Goal: Information Seeking & Learning: Learn about a topic

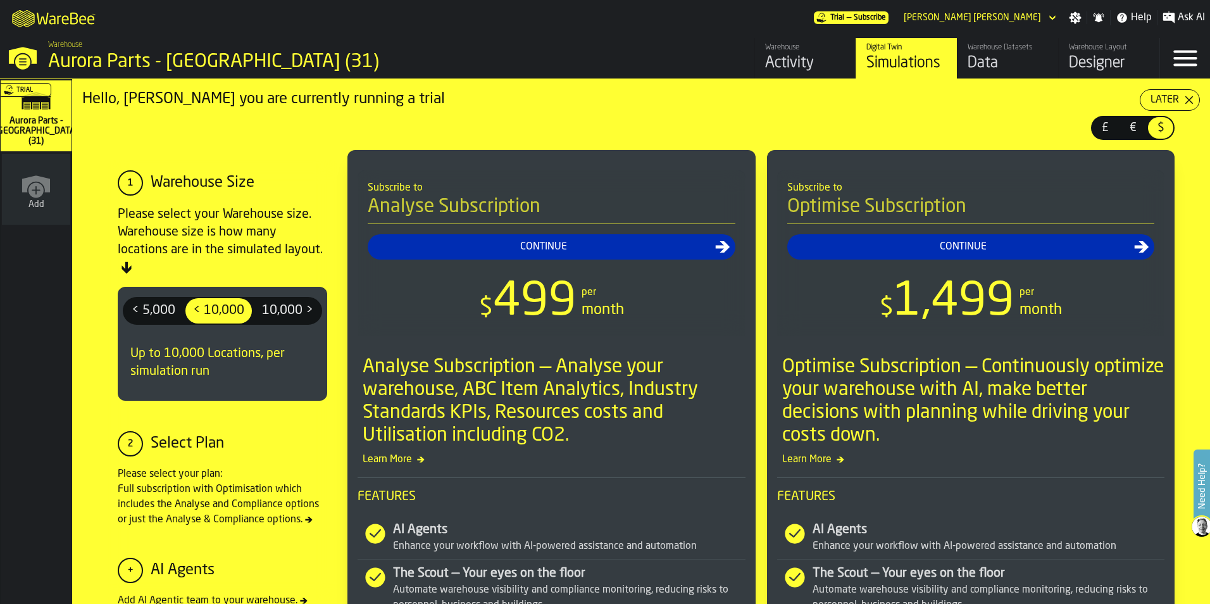
click at [826, 70] on div "Activity" at bounding box center [805, 63] width 80 height 20
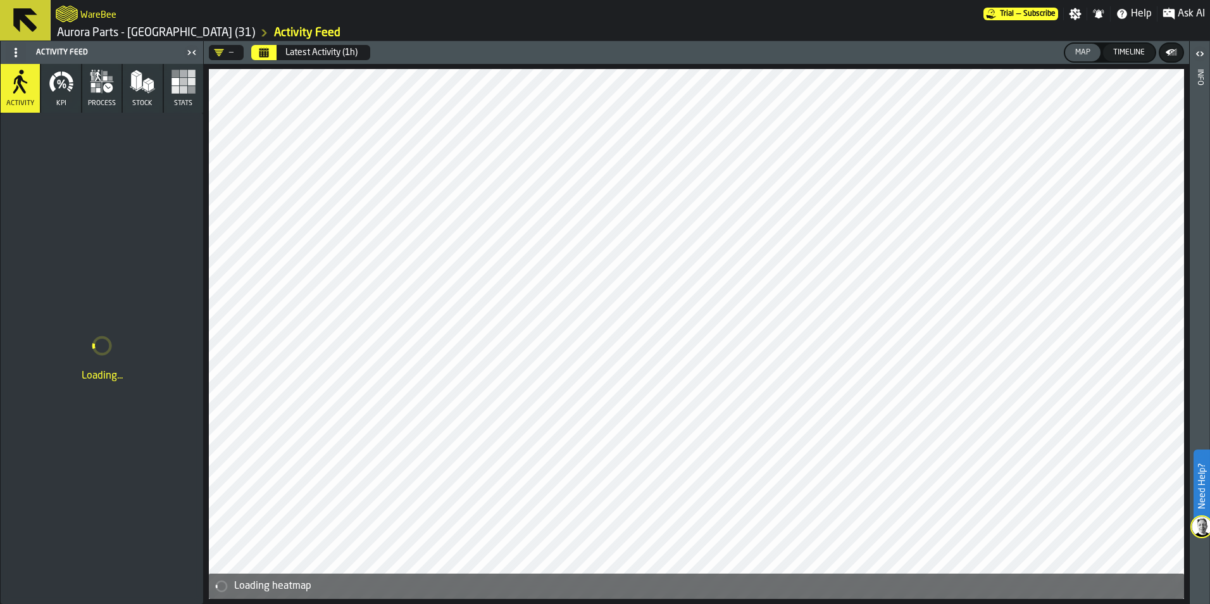
click at [191, 86] on rect "button" at bounding box center [192, 90] width 8 height 8
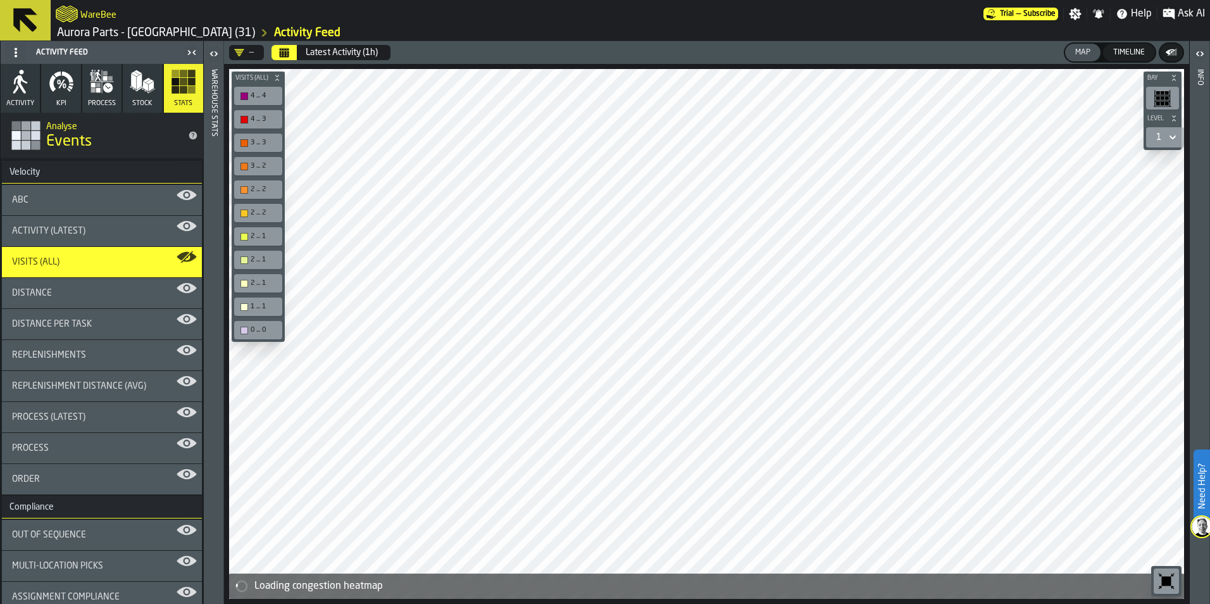
click at [122, 256] on div "Visits (All)" at bounding box center [102, 262] width 200 height 30
click at [132, 263] on div "Visits (All)" at bounding box center [102, 262] width 180 height 10
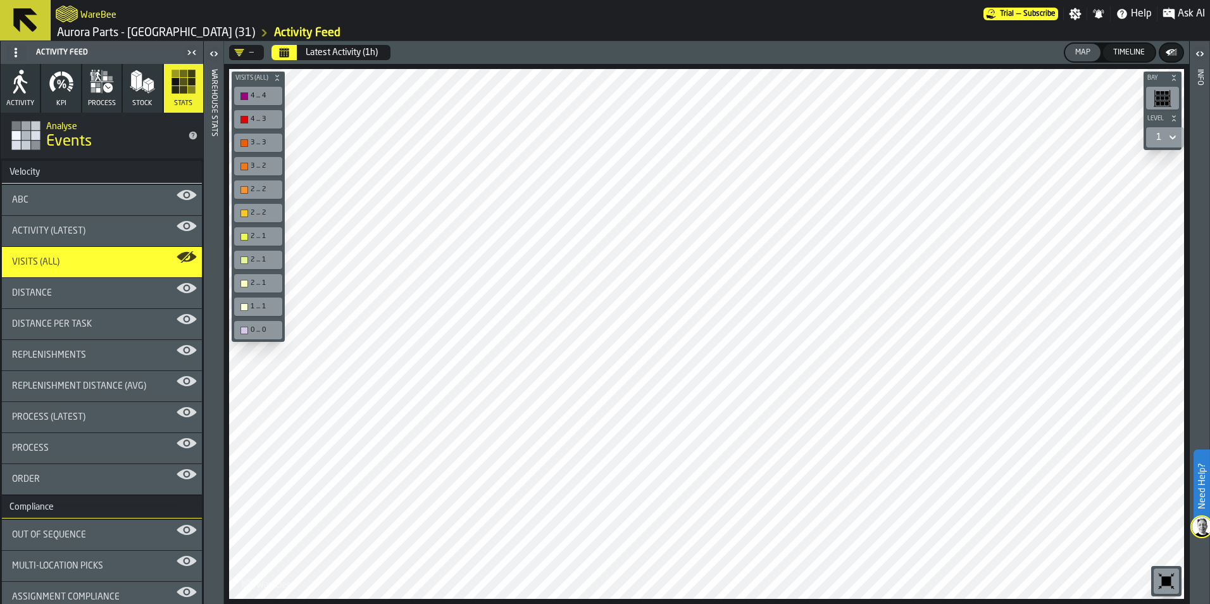
click at [94, 229] on div "Activity (Latest)" at bounding box center [102, 231] width 180 height 10
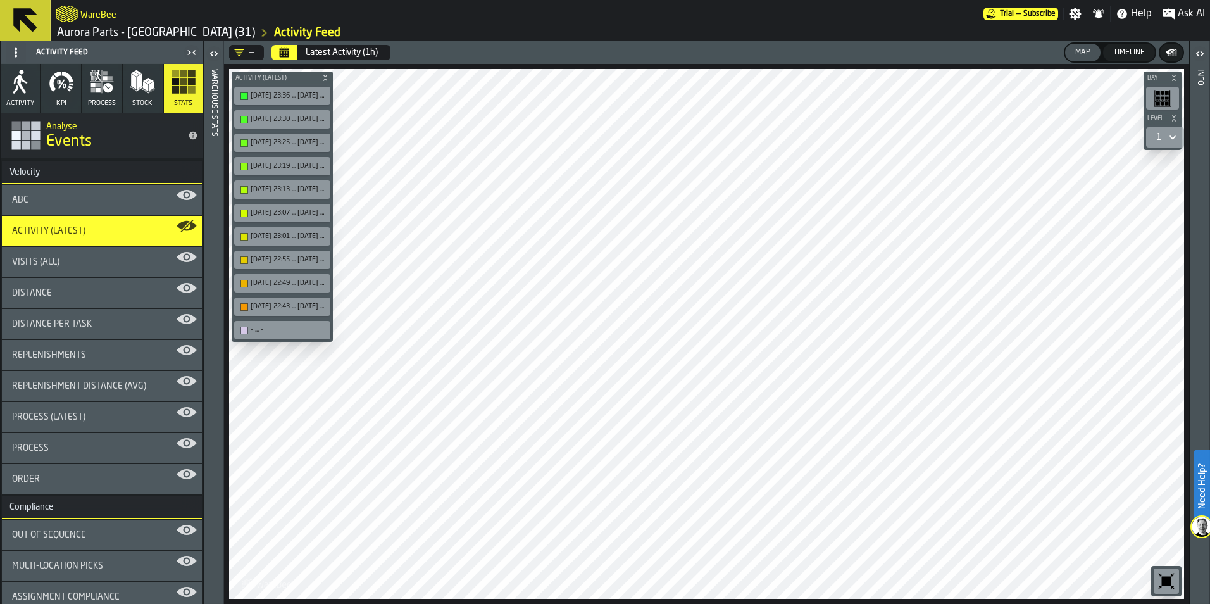
click at [292, 53] on button "Calendar" at bounding box center [284, 52] width 25 height 15
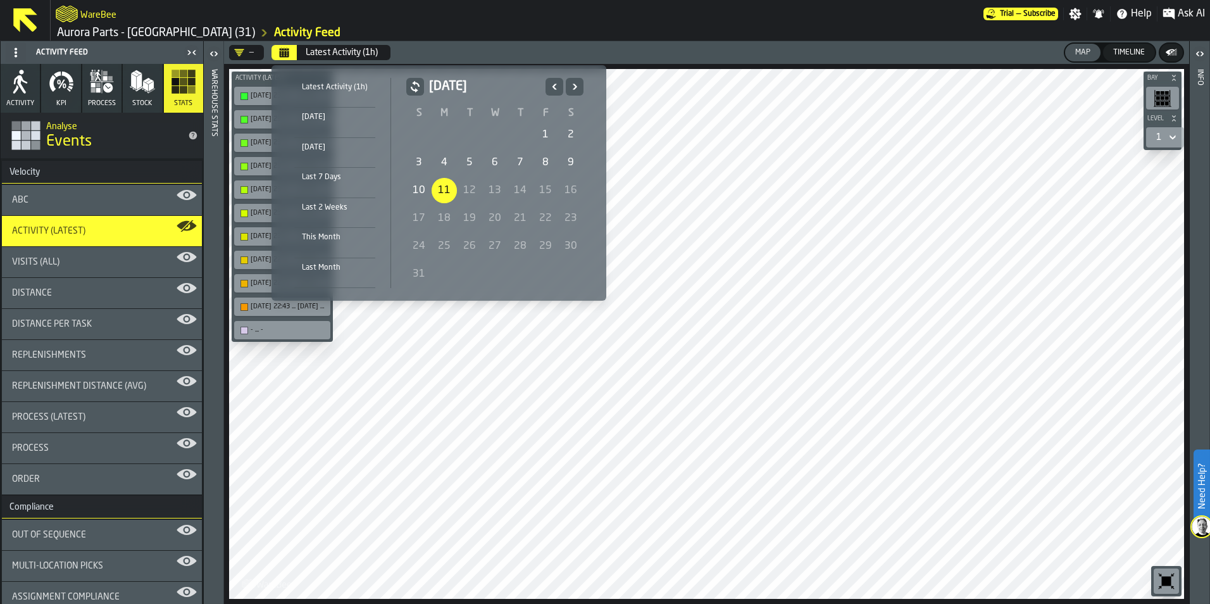
click at [349, 267] on div "Last Month" at bounding box center [334, 268] width 81 height 14
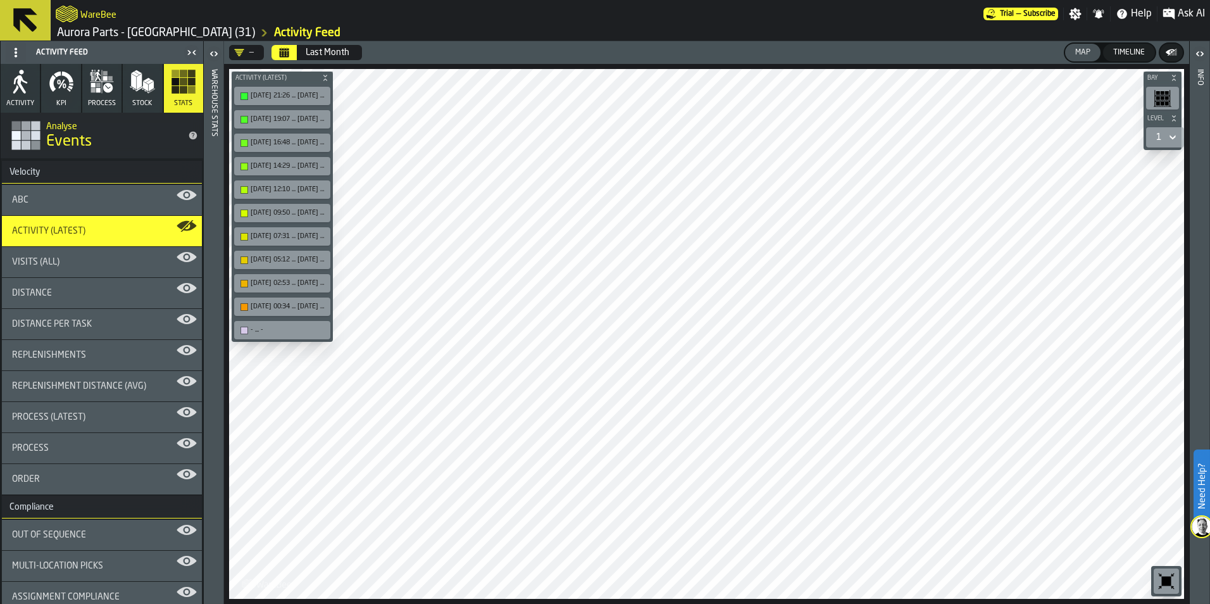
click at [80, 265] on div "Visits (All)" at bounding box center [102, 262] width 180 height 10
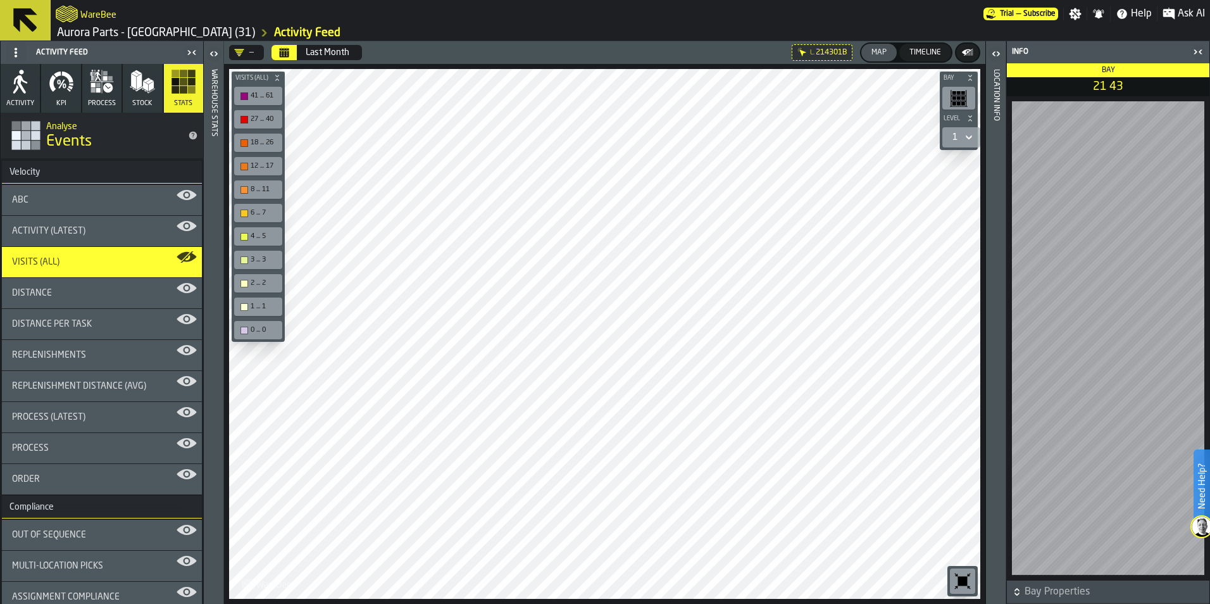
click at [1189, 14] on span "Ask AI" at bounding box center [1191, 13] width 27 height 15
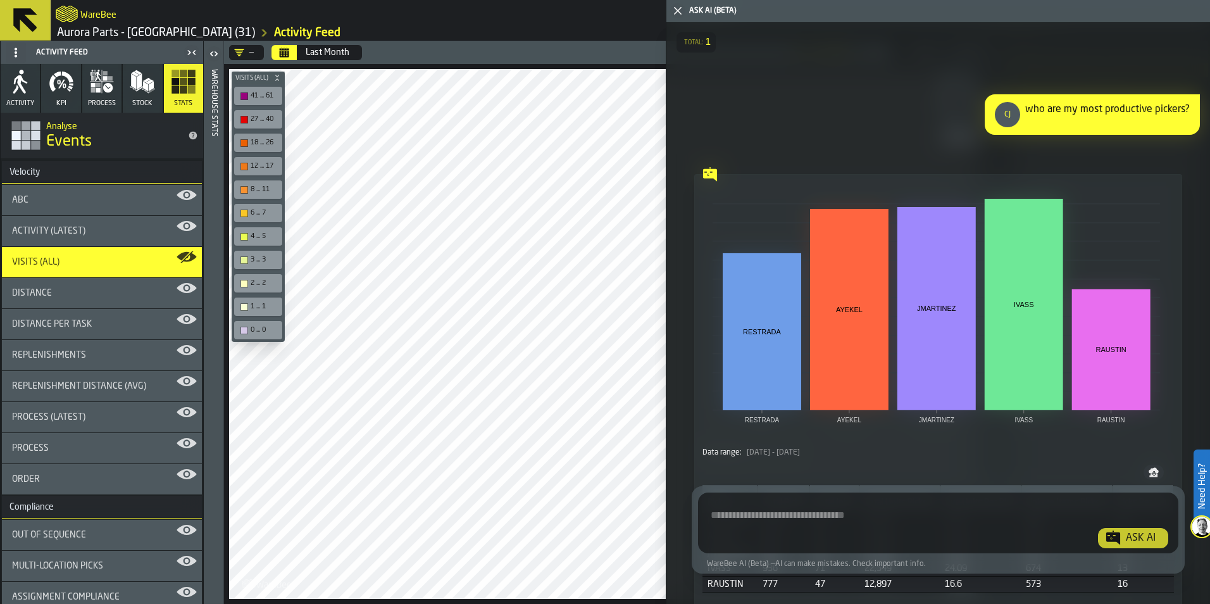
click at [765, 517] on textarea "Ask AI about the warehouse Activity" at bounding box center [938, 526] width 470 height 46
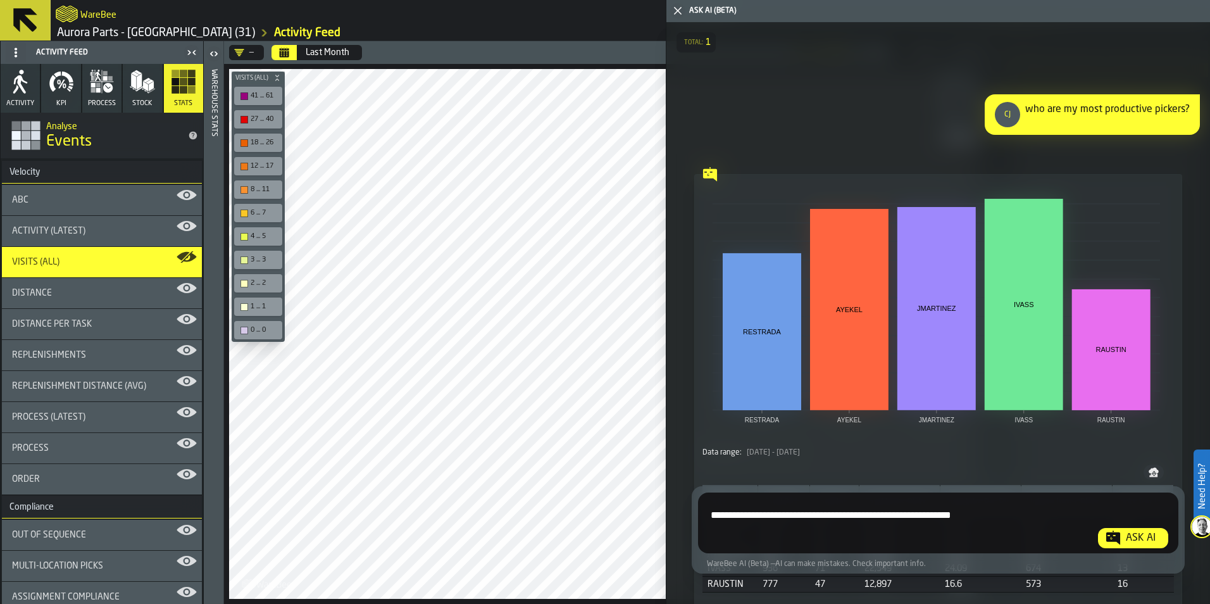
type textarea "**********"
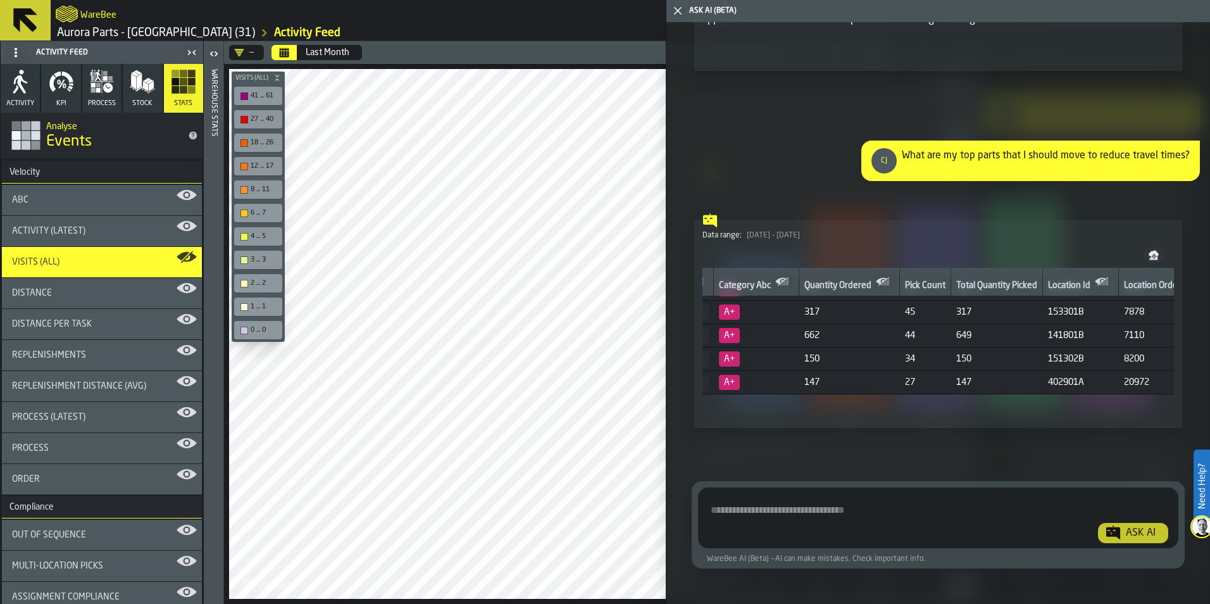
scroll to position [23, 0]
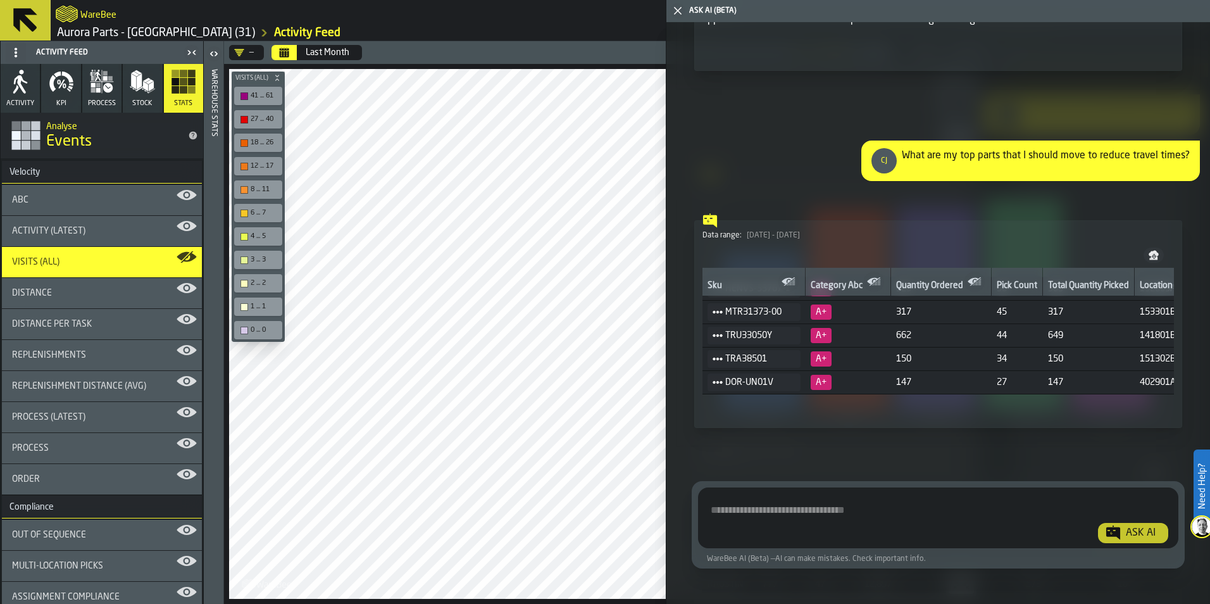
click at [766, 308] on span "MTR31373-00" at bounding box center [757, 311] width 65 height 15
click at [794, 281] on rect at bounding box center [794, 281] width 3 height 1
click at [108, 265] on div "Visits (All)" at bounding box center [102, 262] width 180 height 10
click at [253, 95] on div "40 ... 59" at bounding box center [265, 96] width 28 height 8
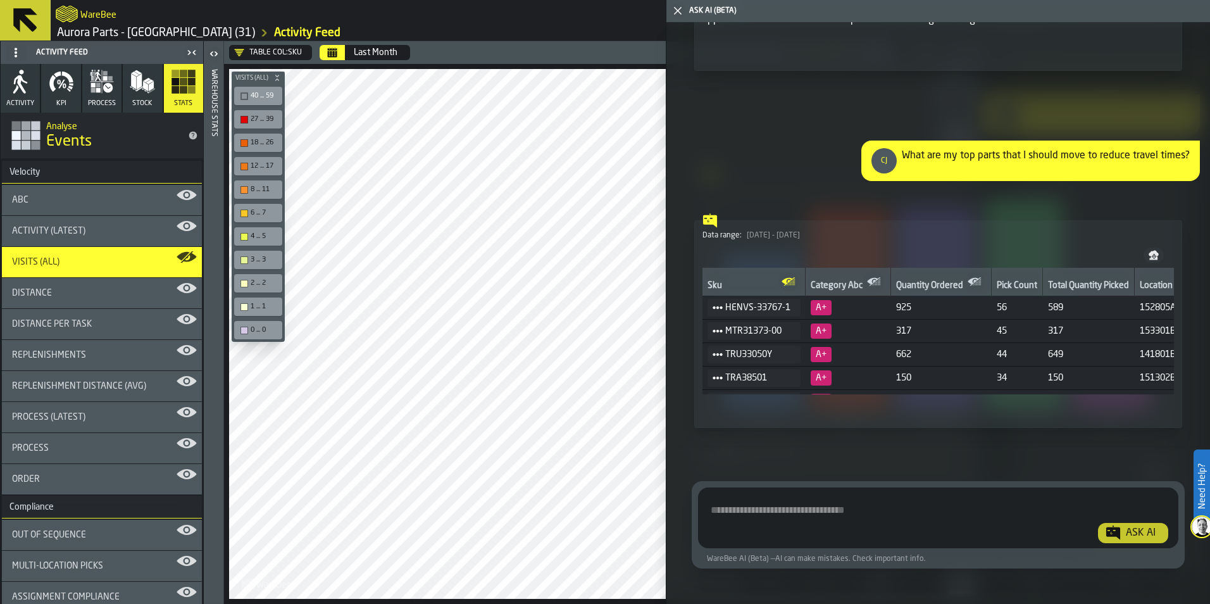
click at [244, 94] on div "button-toolbar-undefined" at bounding box center [245, 96] width 8 height 8
click at [241, 330] on div "button-toolbar-undefined" at bounding box center [245, 331] width 8 height 8
click at [241, 310] on div "button-toolbar-undefined" at bounding box center [245, 307] width 8 height 8
click at [242, 280] on div "button-toolbar-undefined" at bounding box center [245, 284] width 8 height 8
click at [246, 258] on div "button-toolbar-undefined" at bounding box center [245, 260] width 8 height 8
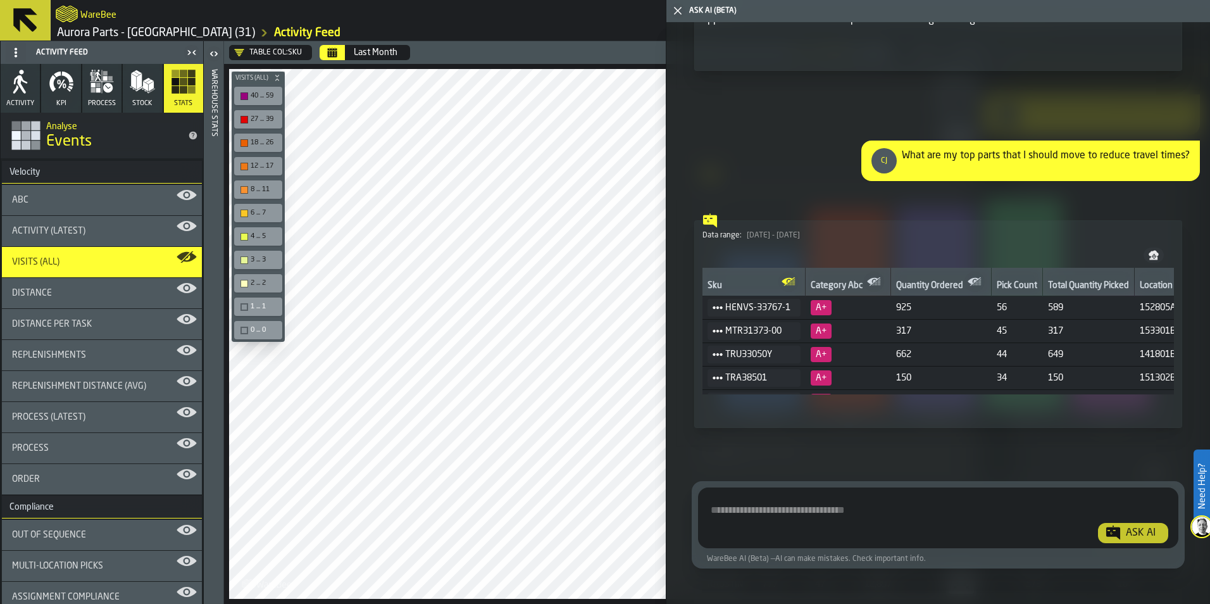
click at [246, 237] on div "button-toolbar-undefined" at bounding box center [245, 237] width 8 height 8
click at [244, 216] on div "button-toolbar-undefined" at bounding box center [245, 214] width 8 height 8
click at [242, 189] on div "button-toolbar-undefined" at bounding box center [245, 190] width 8 height 8
click at [242, 167] on div "button-toolbar-undefined" at bounding box center [245, 167] width 8 height 8
click at [242, 140] on div "button-toolbar-undefined" at bounding box center [245, 143] width 8 height 8
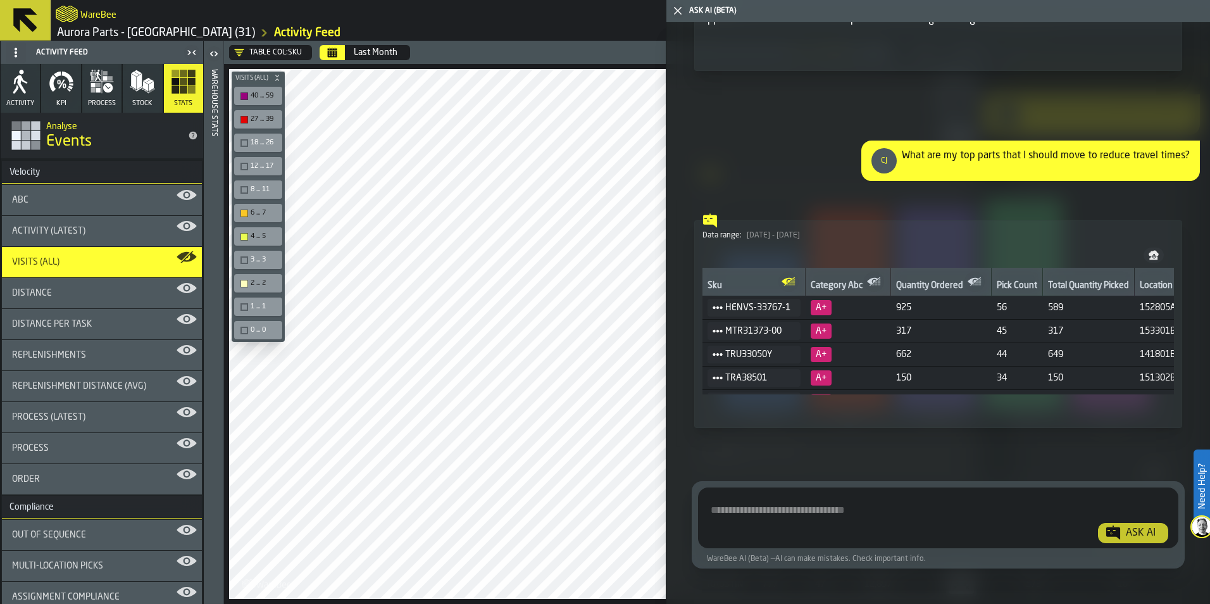
click at [247, 204] on div "6 ... 7" at bounding box center [258, 213] width 48 height 18
click at [244, 216] on div "button-toolbar-undefined" at bounding box center [245, 214] width 8 height 8
click at [242, 234] on div "button-toolbar-undefined" at bounding box center [245, 237] width 8 height 8
click at [245, 285] on div "button-toolbar-undefined" at bounding box center [245, 284] width 8 height 8
click at [242, 146] on div "button-toolbar-undefined" at bounding box center [245, 143] width 8 height 8
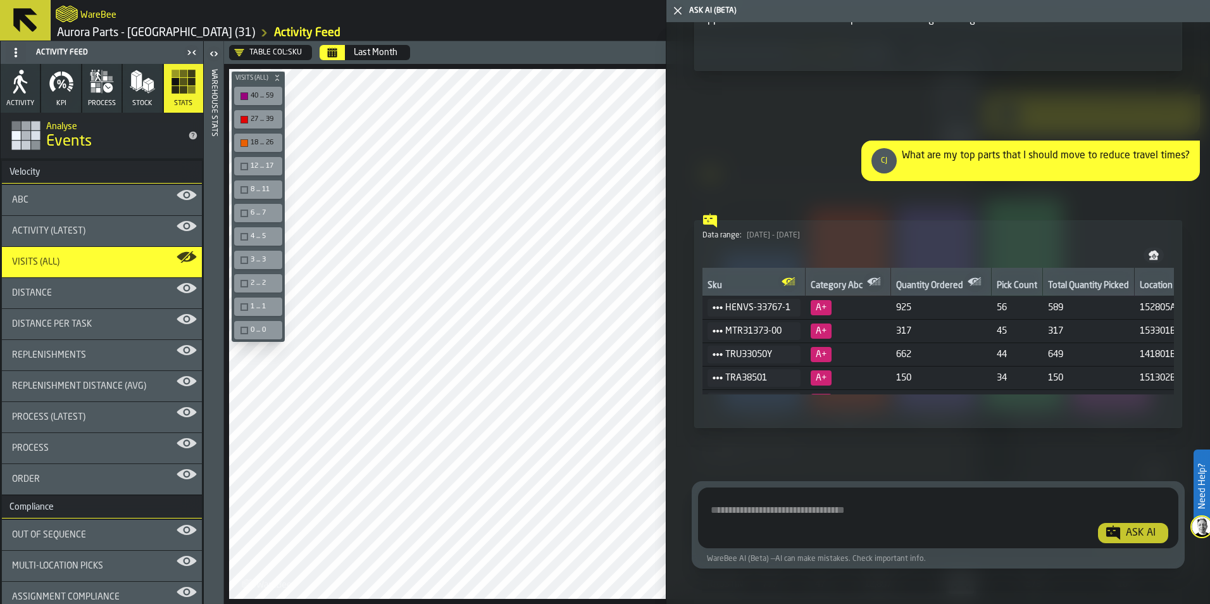
click at [677, 11] on polygon "button-toggle-Close me" at bounding box center [678, 11] width 8 height 8
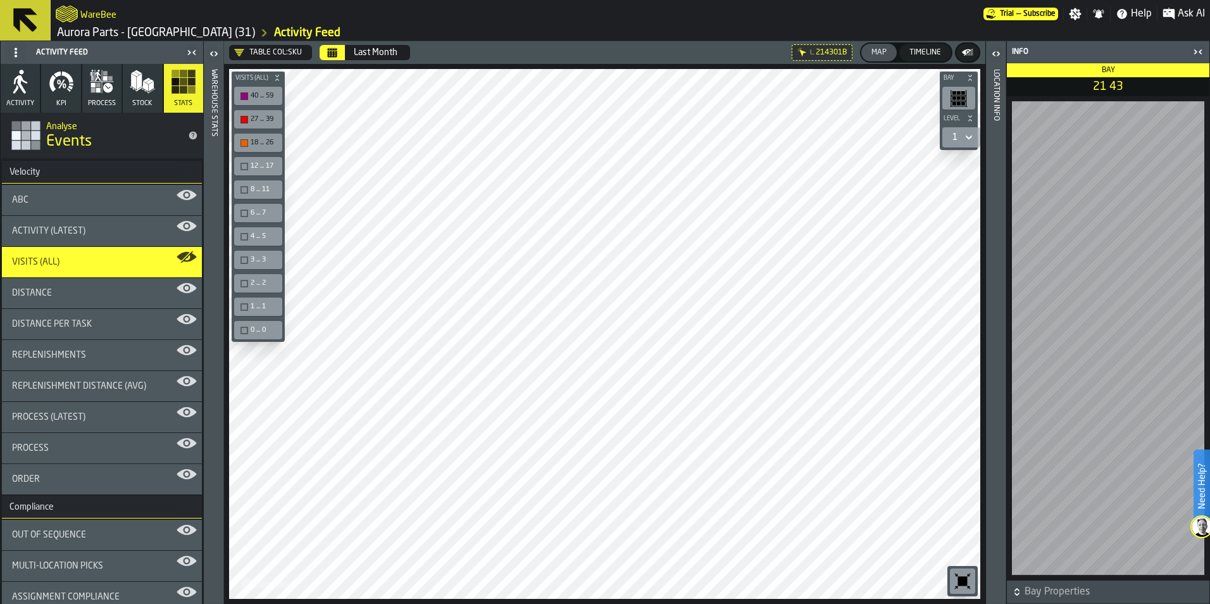
click at [1195, 49] on icon "button-toggle-Close me" at bounding box center [1198, 51] width 15 height 15
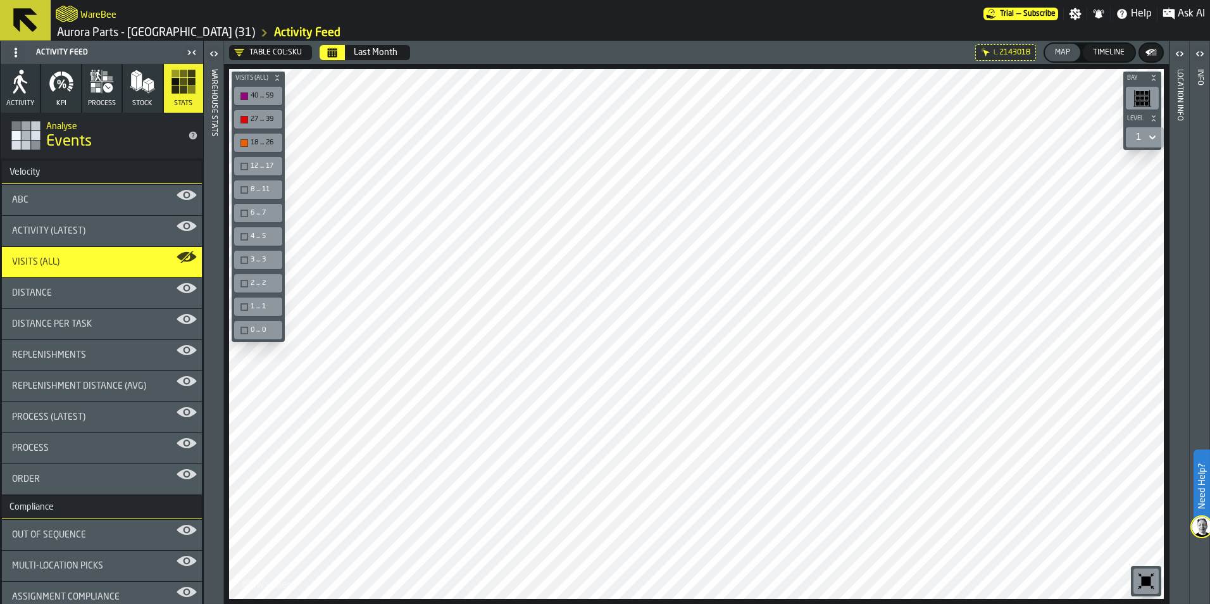
click at [1182, 53] on icon "button-toggle-Open" at bounding box center [1181, 53] width 3 height 4
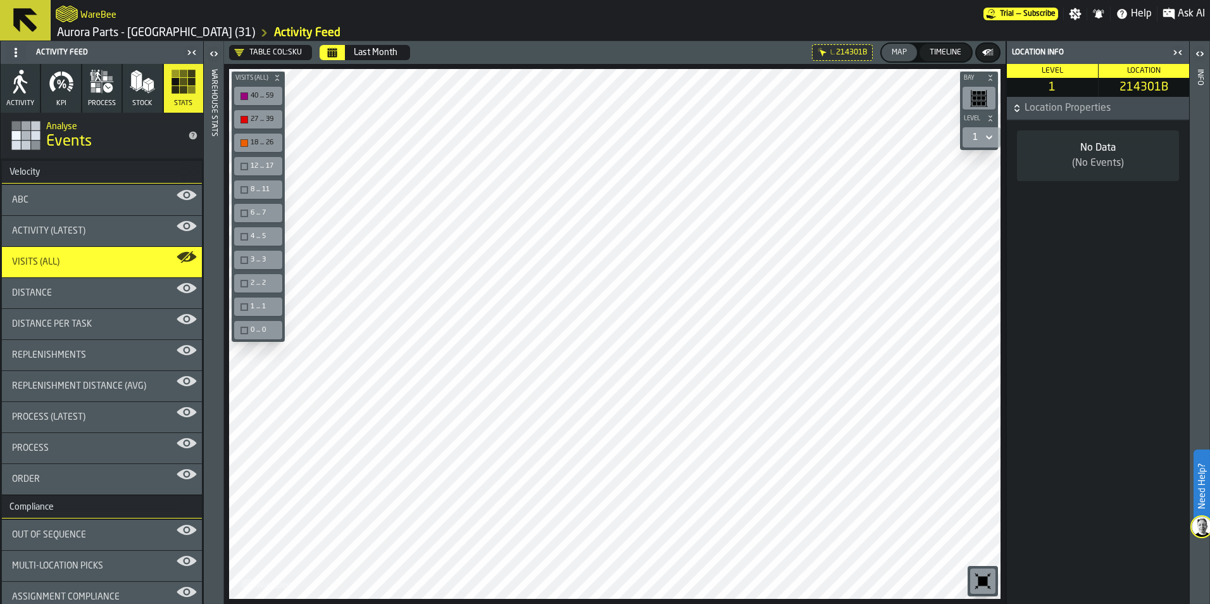
click at [137, 91] on icon "button" at bounding box center [140, 88] width 6 height 5
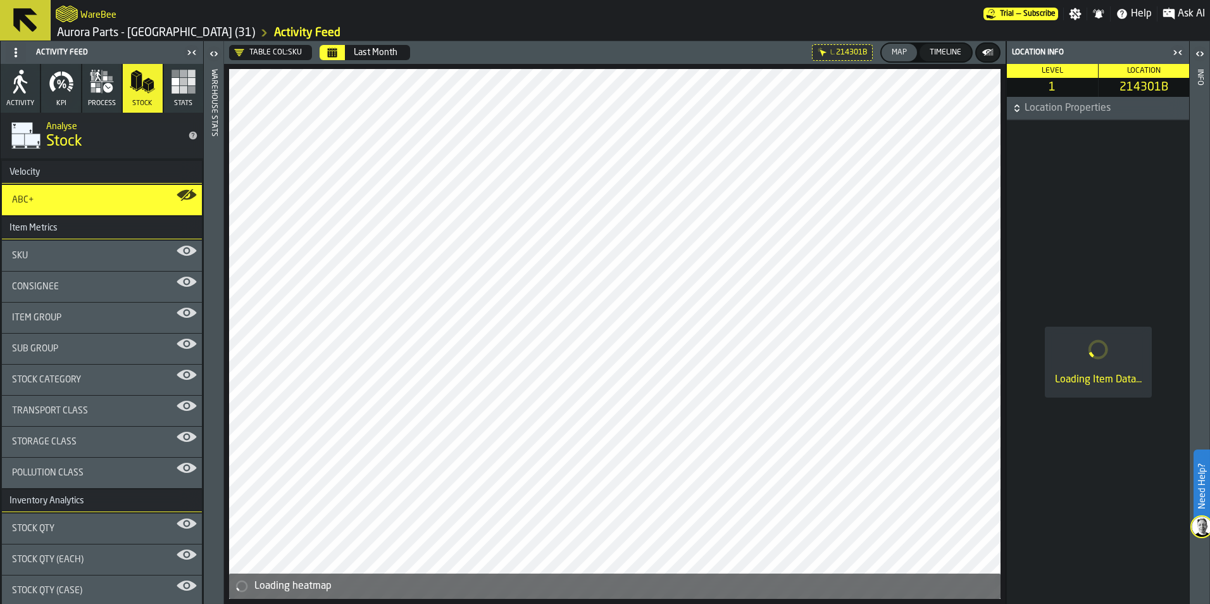
click at [171, 87] on icon "button" at bounding box center [183, 81] width 25 height 25
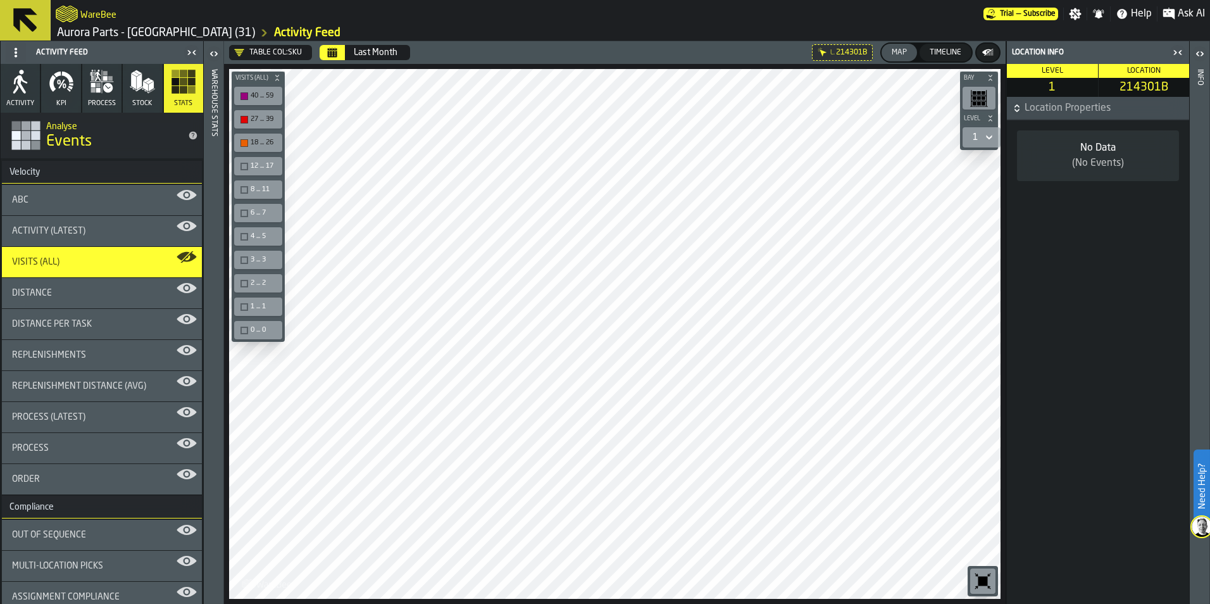
click at [172, 87] on rect "button" at bounding box center [176, 90] width 8 height 8
click at [983, 47] on icon "button-" at bounding box center [988, 52] width 13 height 13
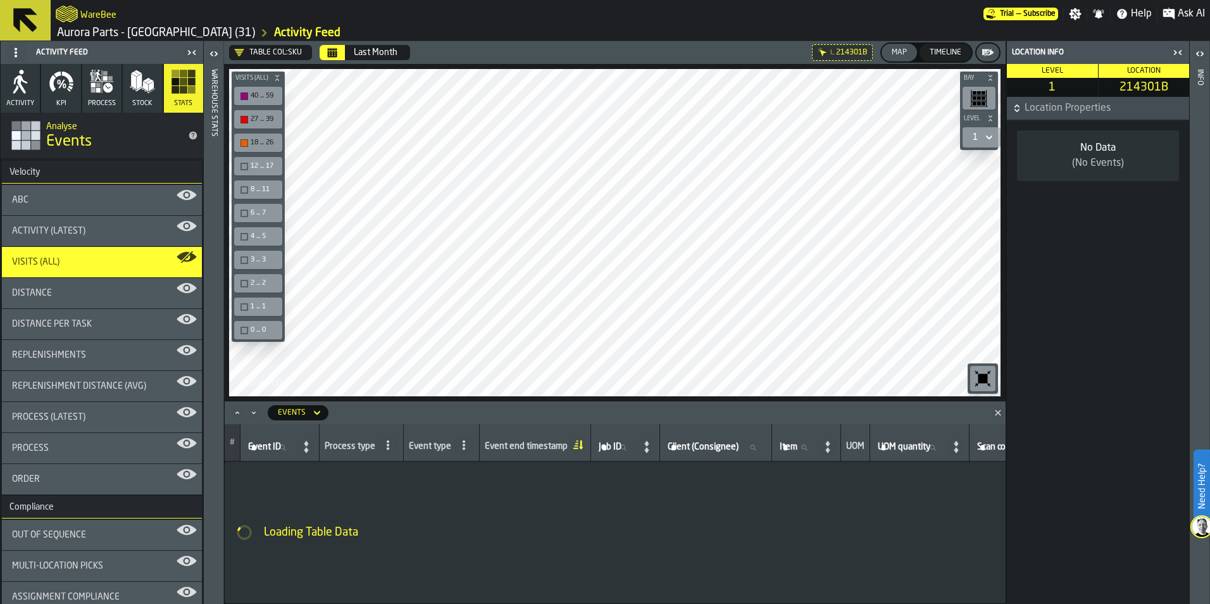
click at [983, 47] on icon "button-" at bounding box center [988, 52] width 13 height 13
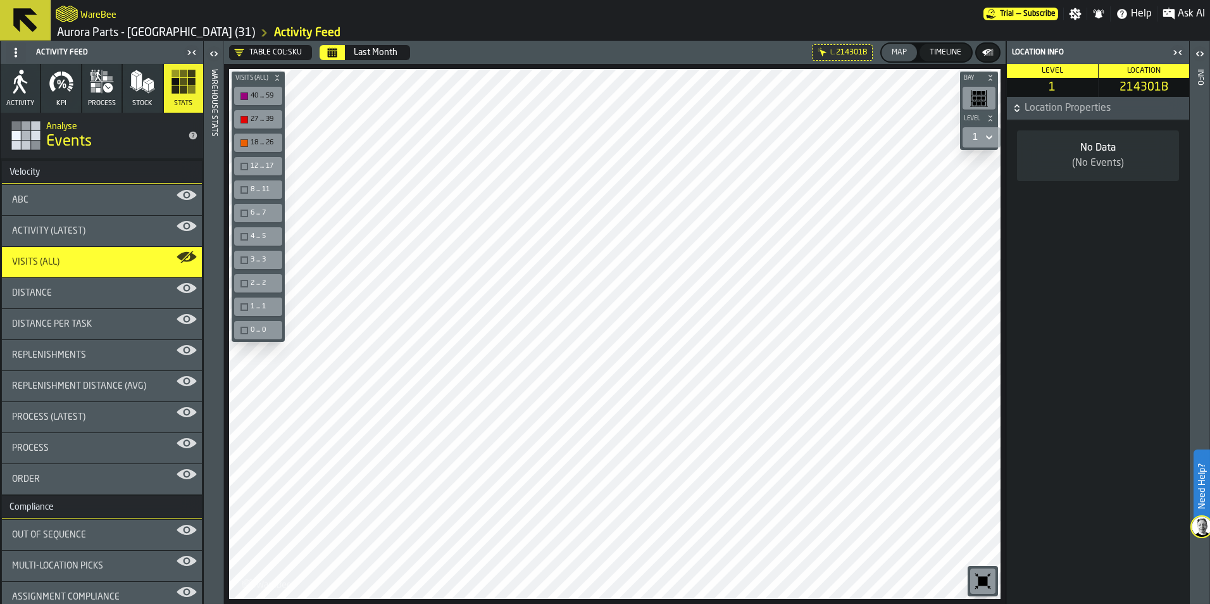
click at [977, 582] on icon "button-toolbar-undefined" at bounding box center [983, 581] width 20 height 20
click at [89, 260] on div "Visits (All)" at bounding box center [102, 262] width 180 height 10
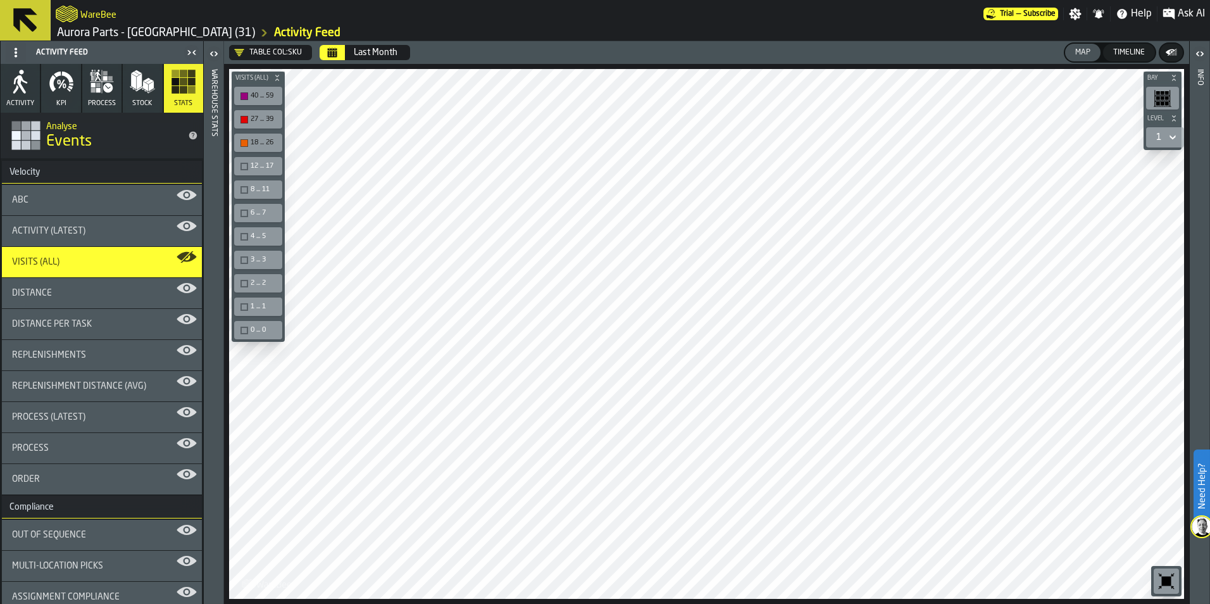
click at [114, 258] on div "Visits (All)" at bounding box center [102, 262] width 180 height 10
click at [1184, 13] on span "Ask AI" at bounding box center [1191, 13] width 27 height 15
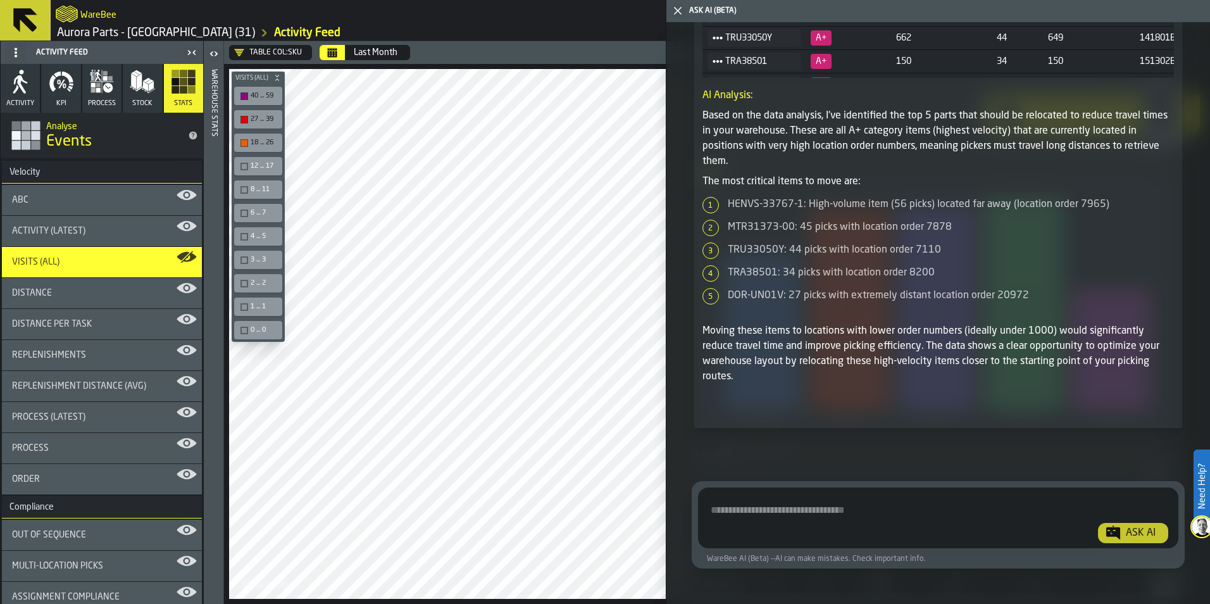
scroll to position [1798, 0]
click at [855, 533] on textarea "Ask AI about the warehouse Activity" at bounding box center [938, 521] width 470 height 46
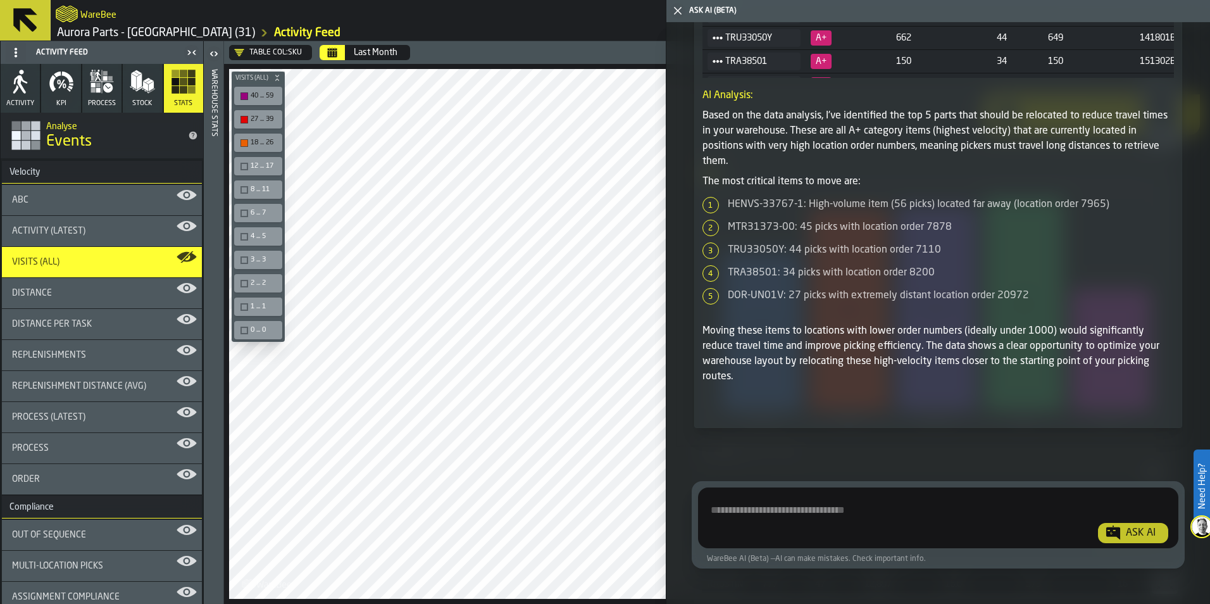
click at [851, 511] on textarea "Ask AI about the warehouse Activity" at bounding box center [938, 521] width 470 height 46
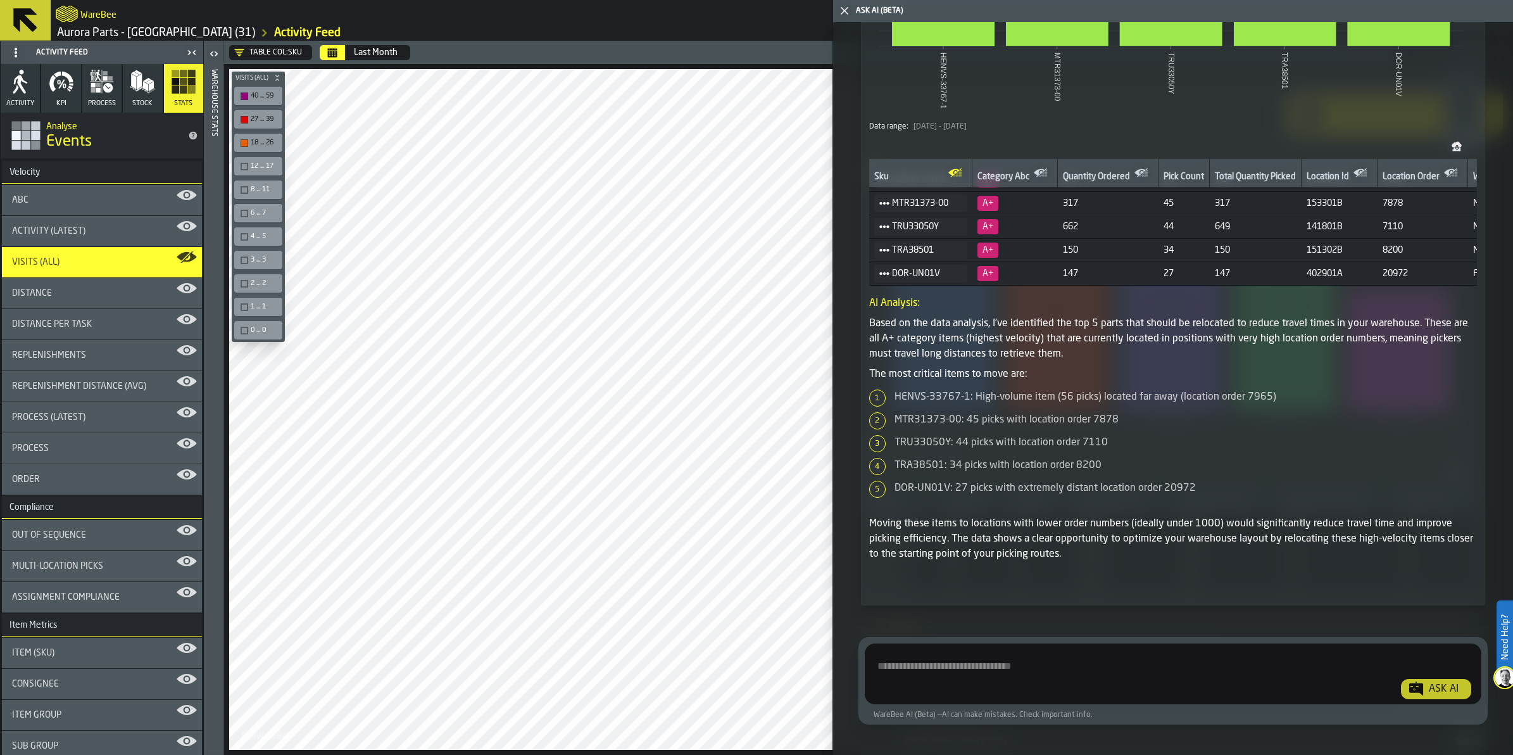
scroll to position [1613, 0]
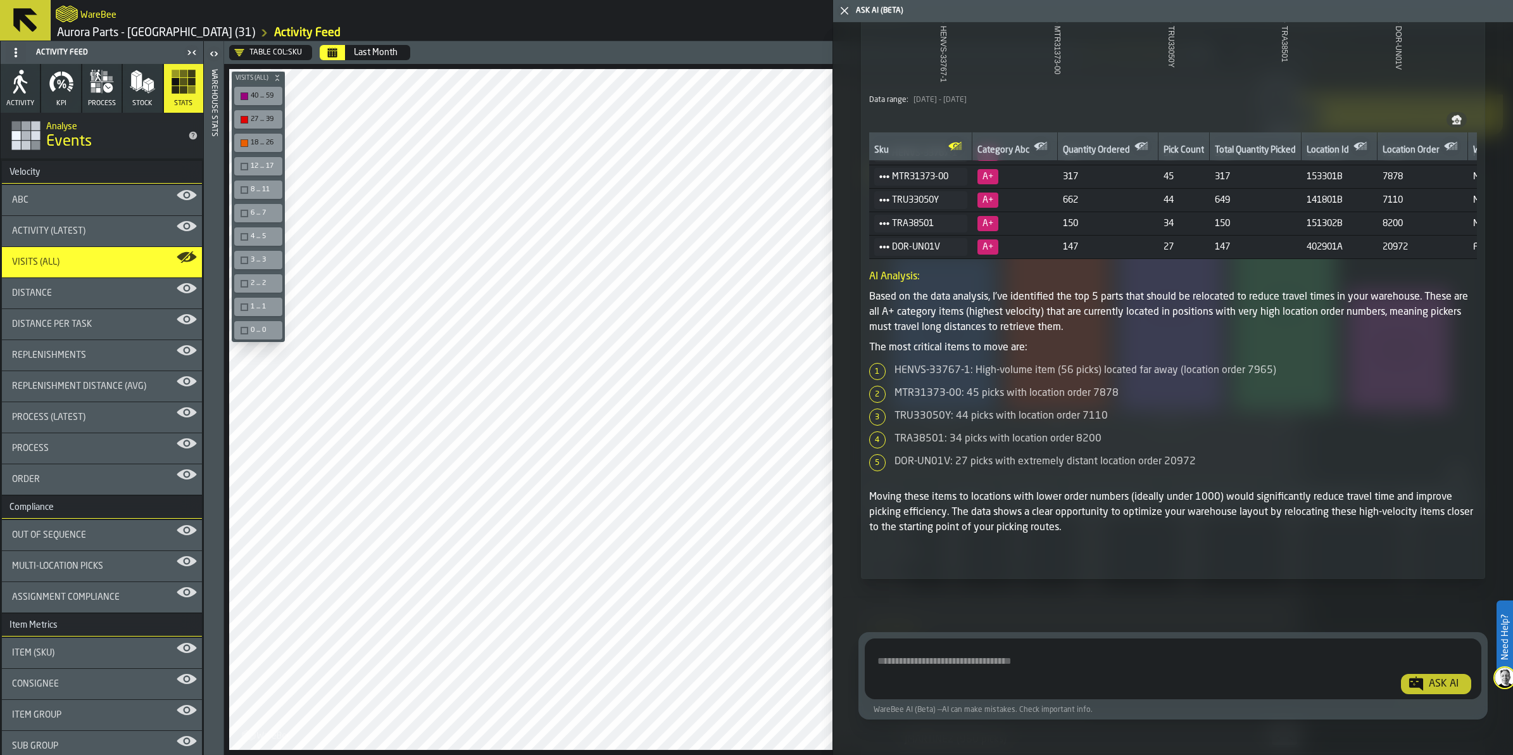
click at [241, 168] on div "button-toolbar-undefined" at bounding box center [245, 167] width 8 height 8
click at [242, 179] on label "8 ... 11" at bounding box center [258, 189] width 53 height 23
click at [242, 206] on div "6 ... 7" at bounding box center [258, 212] width 43 height 13
click at [241, 233] on div "button-toolbar-undefined" at bounding box center [245, 237] width 8 height 8
click at [241, 258] on div "button-toolbar-undefined" at bounding box center [245, 260] width 8 height 8
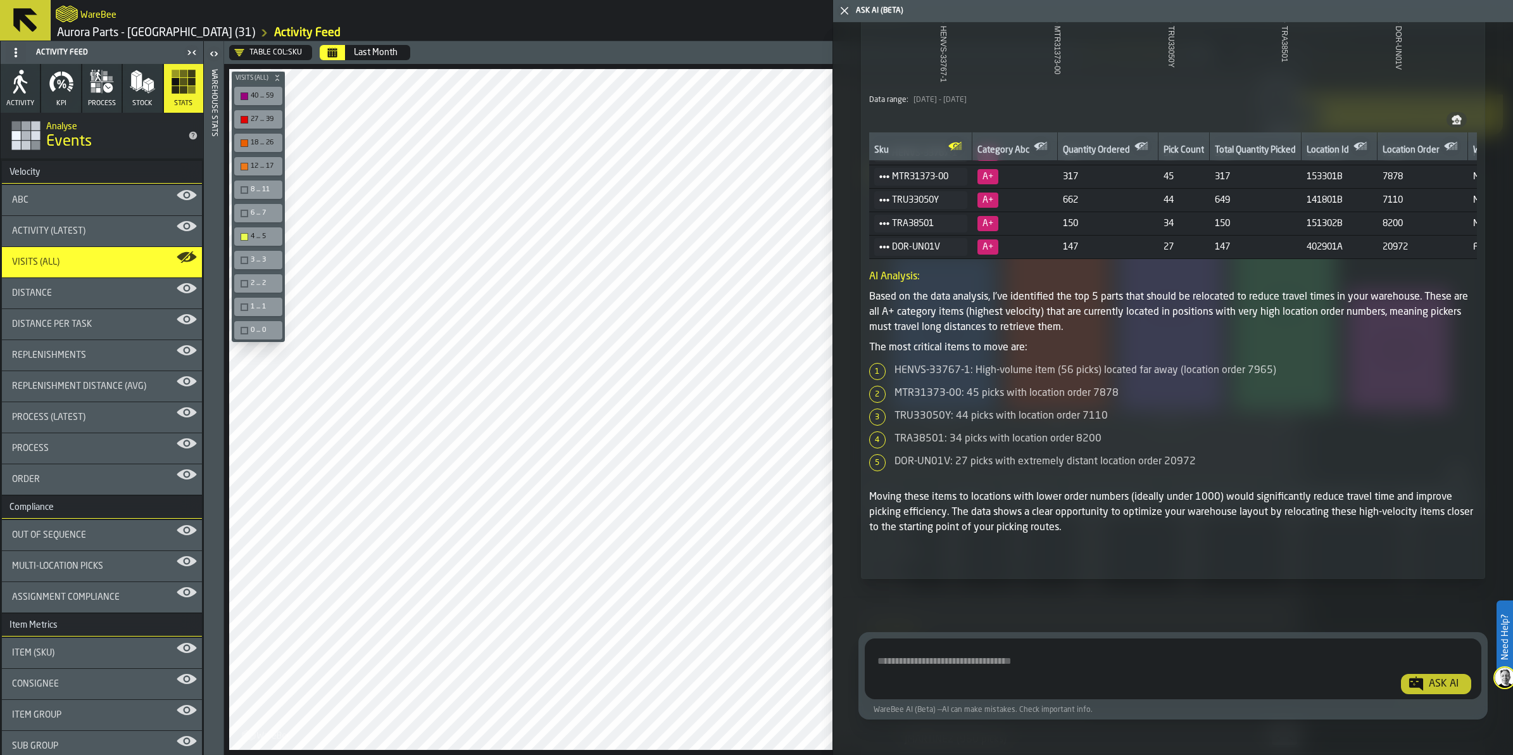
click at [241, 277] on div "2 ... 2" at bounding box center [258, 283] width 43 height 13
click at [241, 300] on div "1 ... 1" at bounding box center [258, 306] width 43 height 13
click at [238, 323] on div "0 ... 0" at bounding box center [258, 329] width 43 height 13
click at [246, 190] on div "button-toolbar-undefined" at bounding box center [245, 190] width 8 height 8
click at [244, 213] on div "button-toolbar-undefined" at bounding box center [245, 214] width 8 height 8
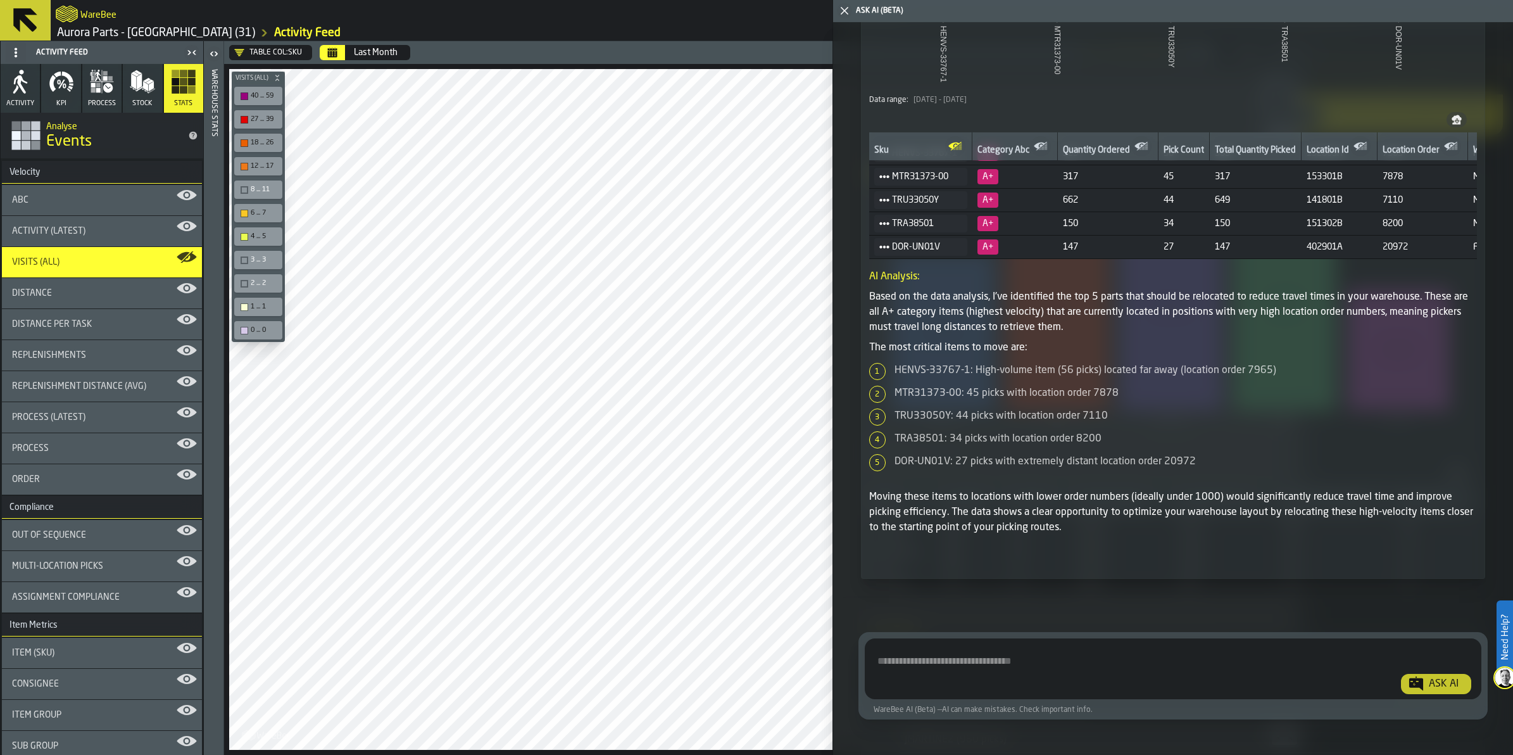
click at [241, 256] on div "button-toolbar-undefined" at bounding box center [245, 260] width 8 height 8
click at [245, 280] on div "button-toolbar-undefined" at bounding box center [245, 284] width 8 height 8
click at [249, 185] on div "8 ... 11" at bounding box center [258, 189] width 43 height 13
click at [109, 346] on div "Replenishments" at bounding box center [102, 355] width 200 height 30
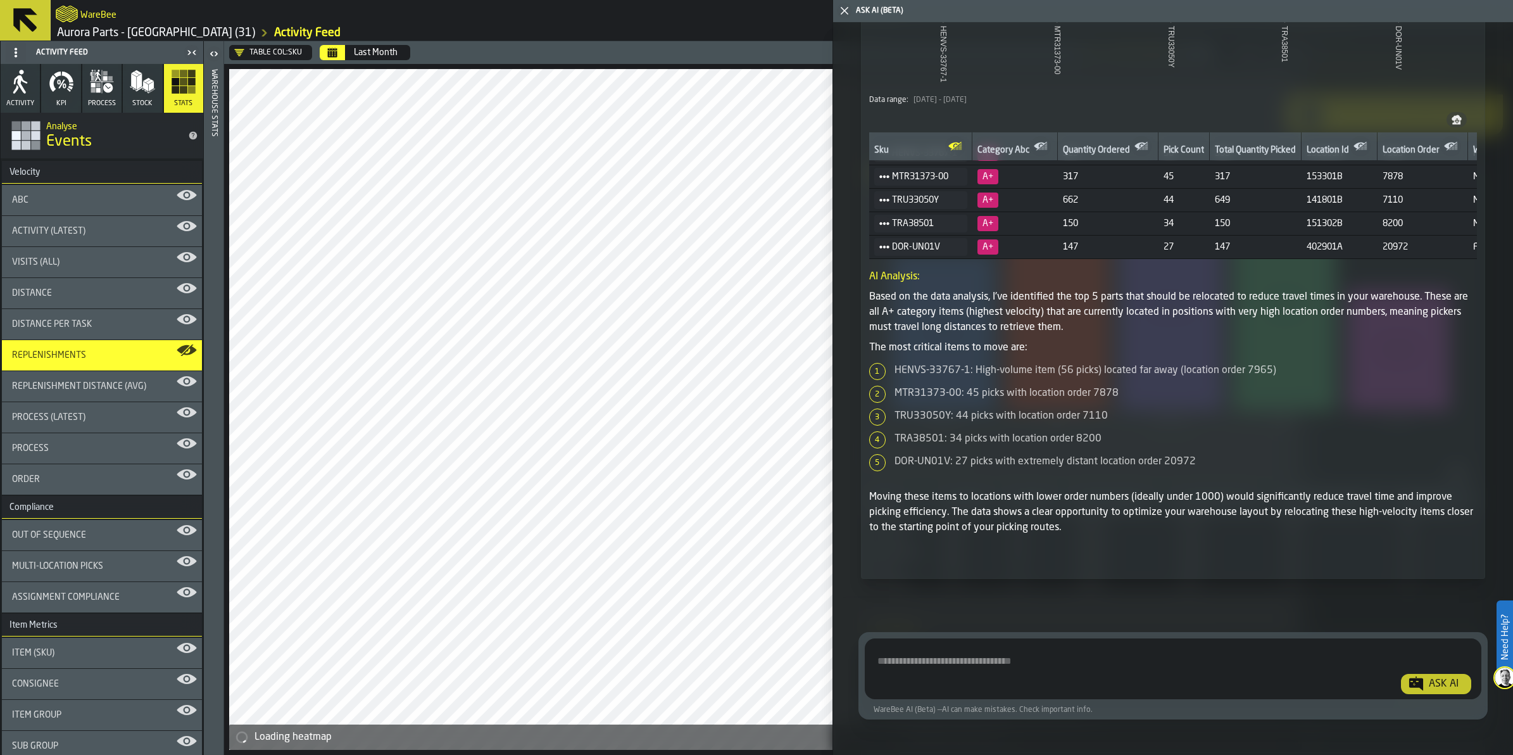
click at [847, 3] on icon "button-toggle-Close me" at bounding box center [844, 10] width 15 height 15
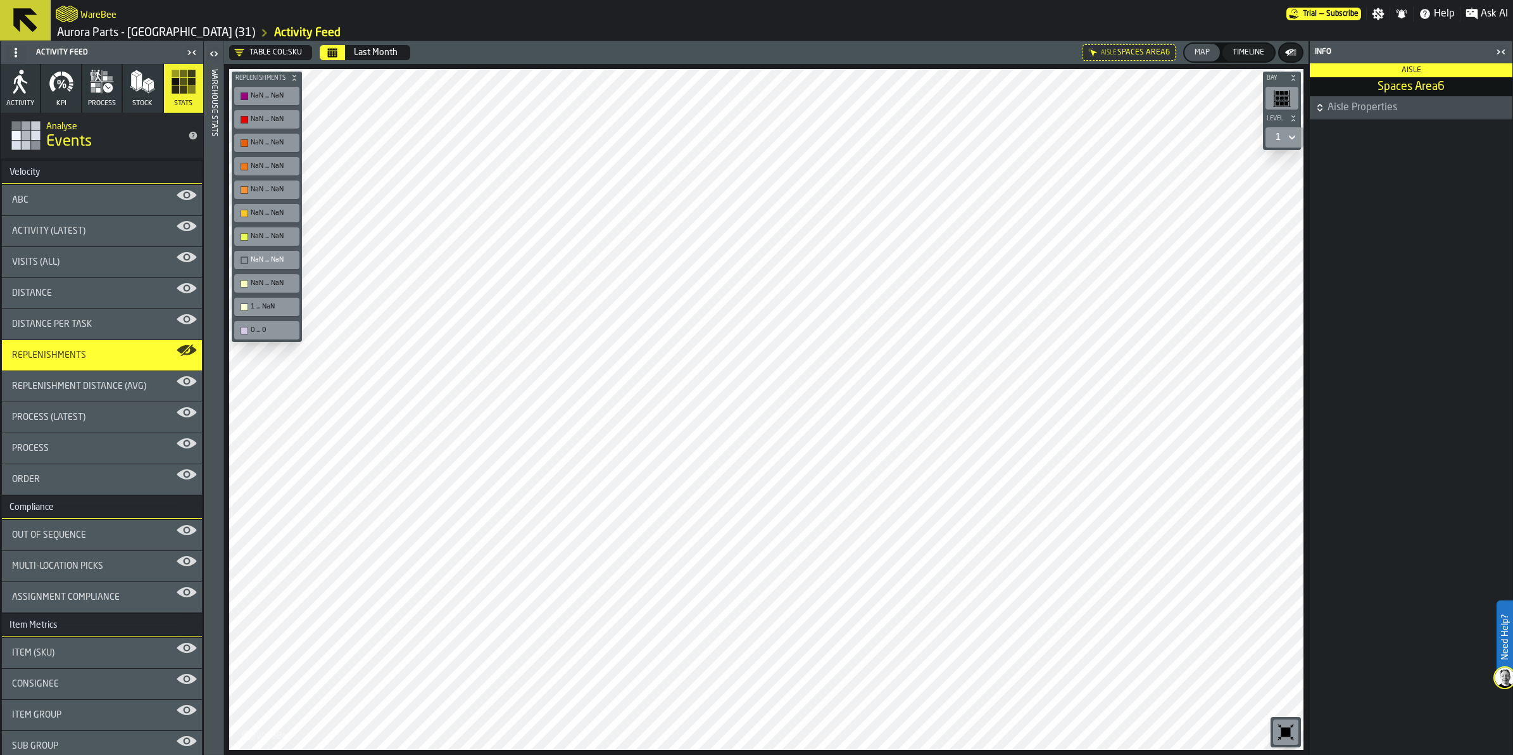
click at [192, 91] on rect "button" at bounding box center [192, 90] width 8 height 8
click at [135, 530] on div "Out of Sequence" at bounding box center [102, 535] width 180 height 10
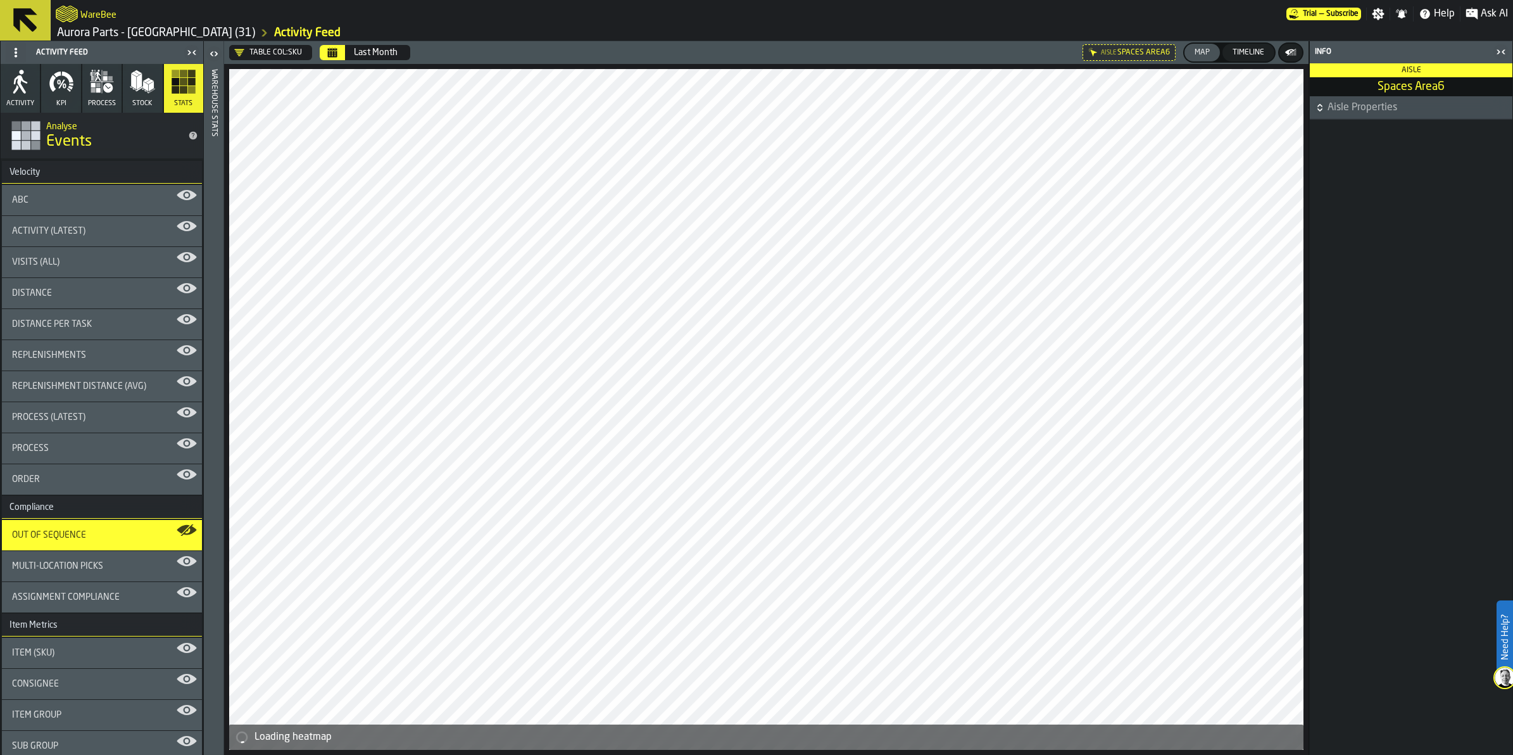
click at [76, 530] on span "Out of Sequence" at bounding box center [49, 535] width 74 height 10
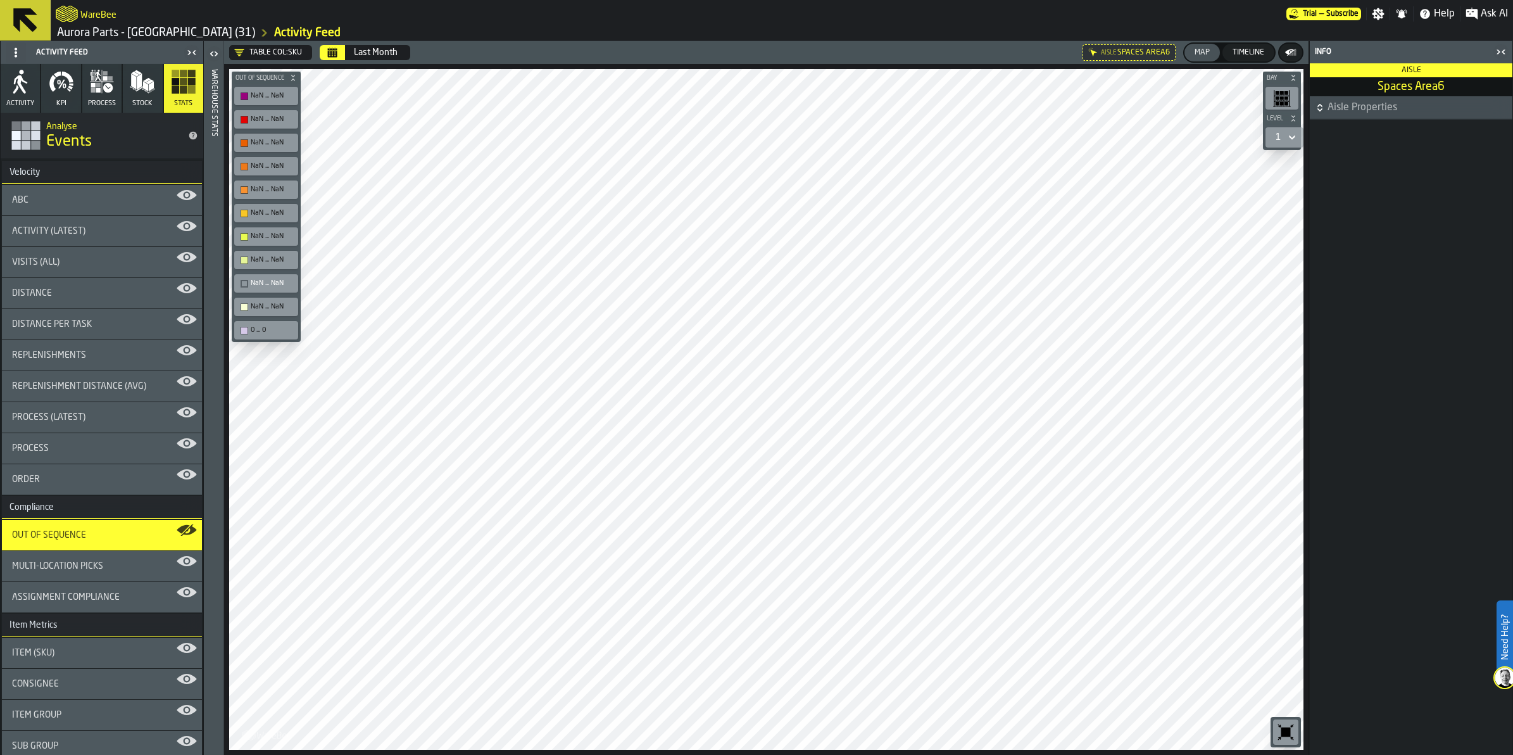
click at [241, 280] on div "button-toolbar-undefined" at bounding box center [245, 284] width 8 height 8
